Goal: Find specific page/section: Find specific page/section

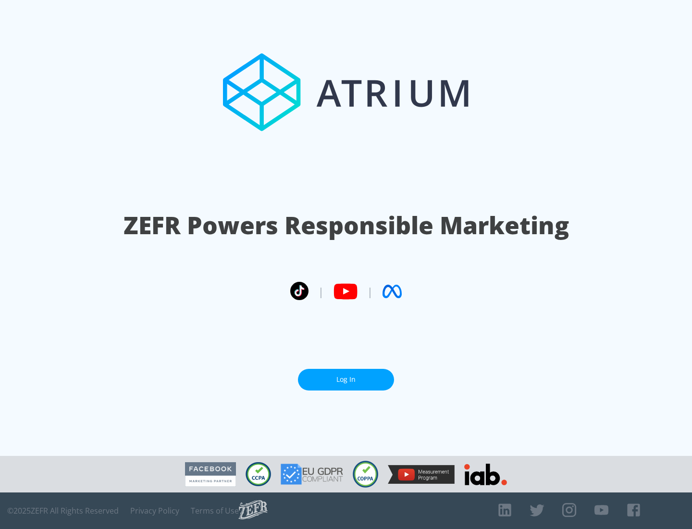
click at [346, 375] on link "Log In" at bounding box center [346, 380] width 96 height 22
